Goal: Find contact information: Obtain details needed to contact an individual or organization

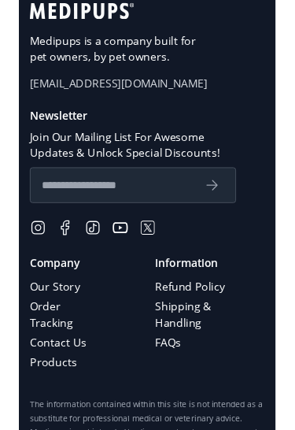
scroll to position [7912, 0]
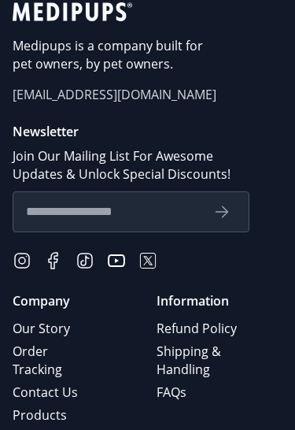
click at [58, 381] on link "Contact Us" at bounding box center [56, 392] width 87 height 23
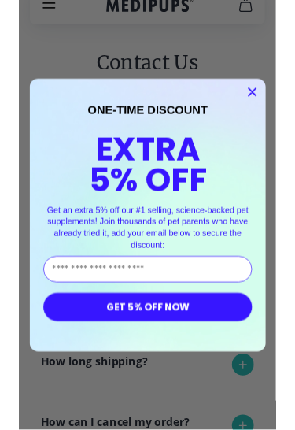
scroll to position [66, 0]
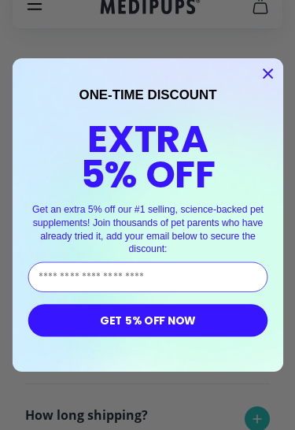
click at [269, 80] on circle "Close dialog" at bounding box center [267, 74] width 20 height 20
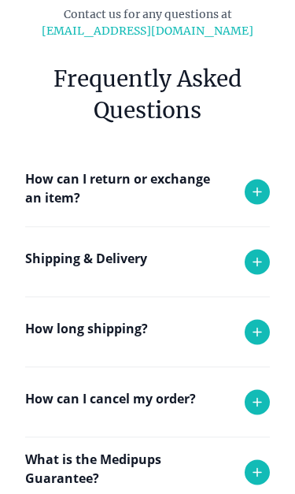
scroll to position [154, 0]
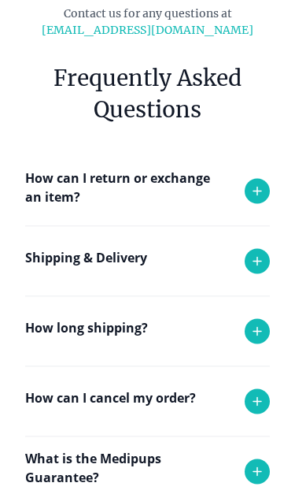
click at [265, 402] on icon at bounding box center [257, 401] width 19 height 19
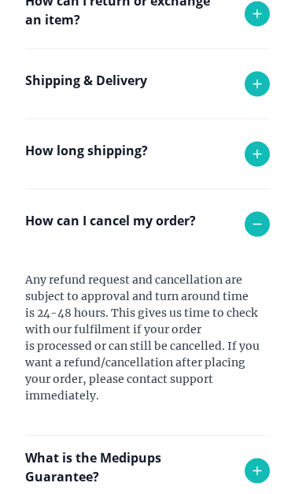
scroll to position [354, 0]
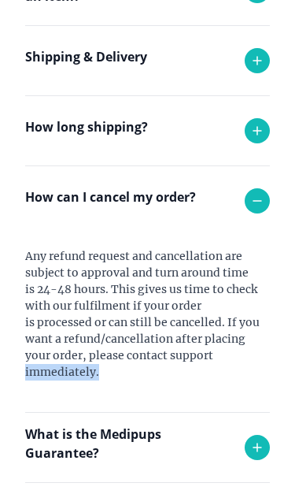
click at [246, 389] on div "Any refund request and cancellation are subject to approval and turn around tim…" at bounding box center [147, 324] width 245 height 176
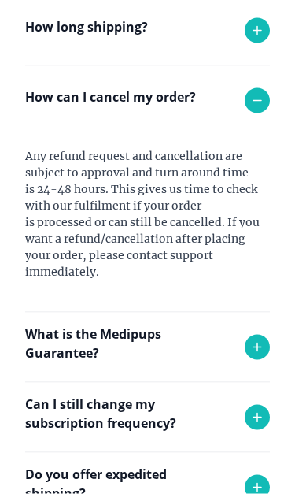
scroll to position [462, 0]
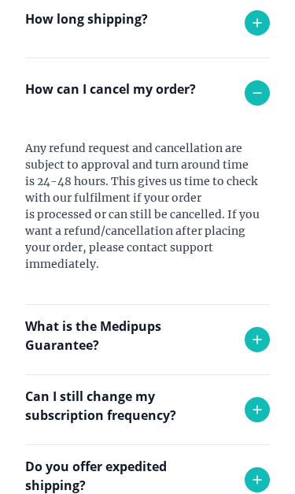
click at [258, 414] on icon at bounding box center [257, 409] width 19 height 19
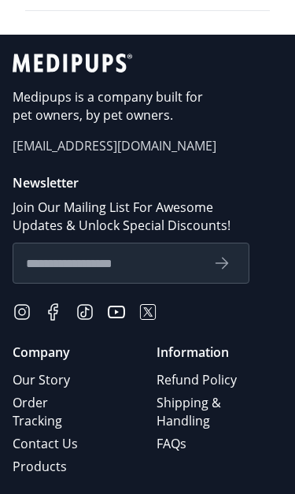
scroll to position [1117, 0]
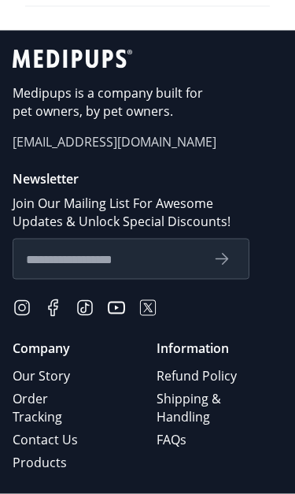
click at [72, 440] on link "Contact Us" at bounding box center [56, 439] width 87 height 23
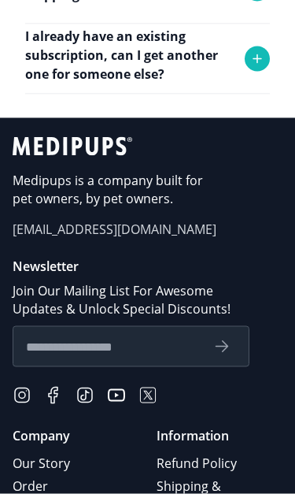
scroll to position [1033, 0]
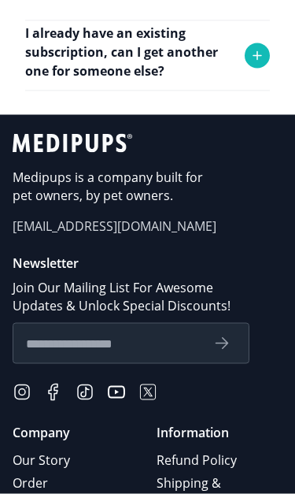
click at [102, 230] on span "[EMAIL_ADDRESS][DOMAIN_NAME]" at bounding box center [148, 226] width 270 height 18
click at [121, 233] on span "[EMAIL_ADDRESS][DOMAIN_NAME]" at bounding box center [148, 226] width 270 height 18
click at [85, 223] on span "[EMAIL_ADDRESS][DOMAIN_NAME]" at bounding box center [148, 226] width 270 height 18
click at [84, 229] on span "[EMAIL_ADDRESS][DOMAIN_NAME]" at bounding box center [148, 226] width 270 height 18
click at [83, 228] on span "[EMAIL_ADDRESS][DOMAIN_NAME]" at bounding box center [148, 226] width 270 height 18
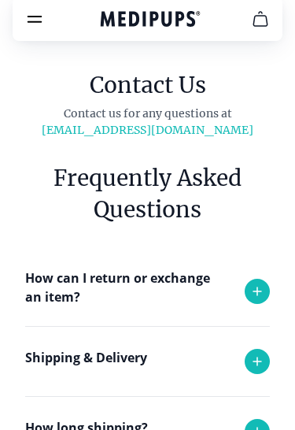
scroll to position [0, 0]
